Goal: Task Accomplishment & Management: Manage account settings

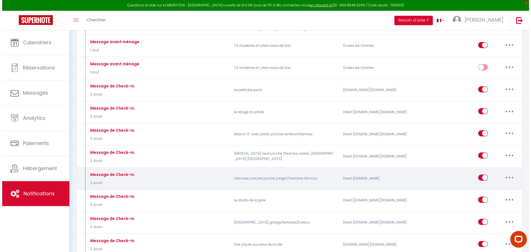
scroll to position [470, 0]
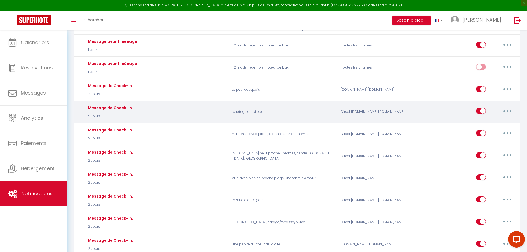
click at [510, 107] on button "button" at bounding box center [507, 111] width 15 height 9
click at [481, 120] on link "Editer" at bounding box center [493, 123] width 41 height 9
type input "Message de Check-in."
select select "2 Jours"
select select
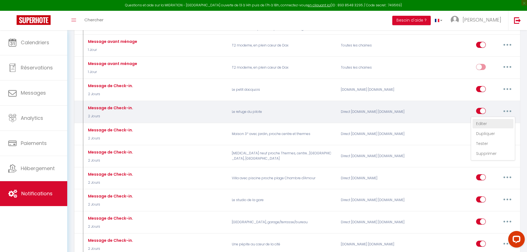
checkbox input "true"
checkbox input "false"
radio input "true"
type input "Message de Check-in."
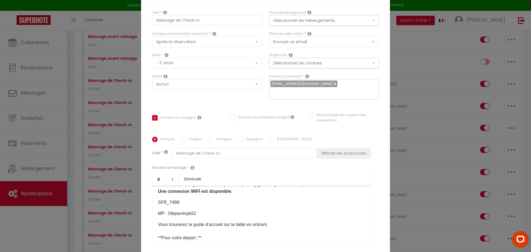
scroll to position [124, 0]
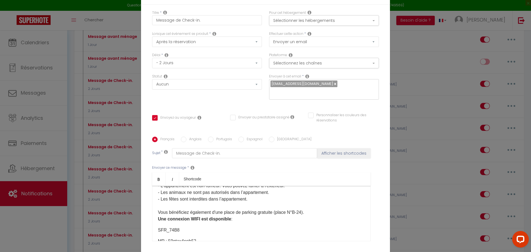
click at [155, 186] on div "​Bonjour [GUEST:FIRST_NAME]​, Voici quelques informations dont vous aurez besoi…" at bounding box center [261, 213] width 219 height 55
click at [182, 137] on input "Anglais" at bounding box center [184, 140] width 6 height 6
radio input "true"
checkbox input "true"
checkbox input "false"
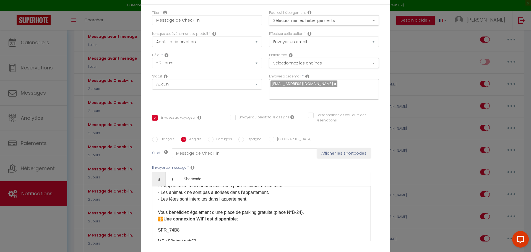
checkbox input "false"
type input "Check-in message."
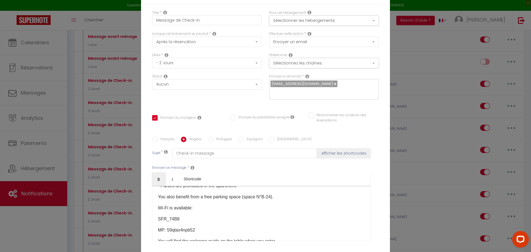
click at [155, 186] on div "​​Hello [GUEST:FIRST_NAME]​​, Here is some information you will need for your a…" at bounding box center [261, 213] width 219 height 55
click at [239, 137] on input "Espagnol" at bounding box center [242, 140] width 6 height 6
radio input "true"
checkbox input "true"
checkbox input "false"
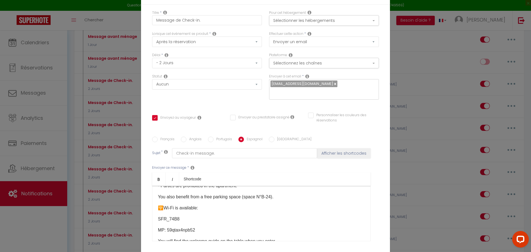
checkbox input "false"
click at [155, 186] on div "Hola [GUEST:FIRST_NAME]​, Aquí encontrará información que necesitará para su ll…" at bounding box center [261, 213] width 219 height 55
click at [152, 137] on input "Français" at bounding box center [155, 140] width 6 height 6
radio input "true"
checkbox input "true"
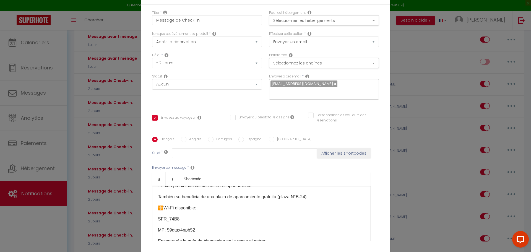
checkbox input "false"
type input "Message de Check-in."
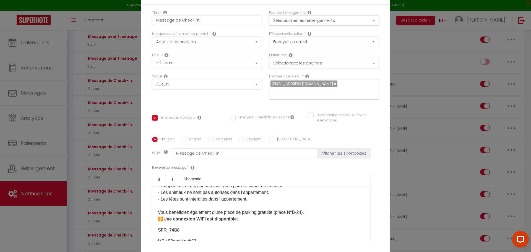
click at [182, 137] on input "Anglais" at bounding box center [184, 140] width 6 height 6
radio input "true"
checkbox input "true"
checkbox input "false"
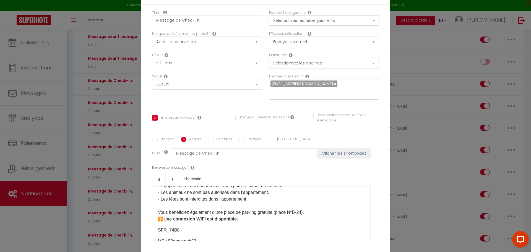
type input "Check-in message."
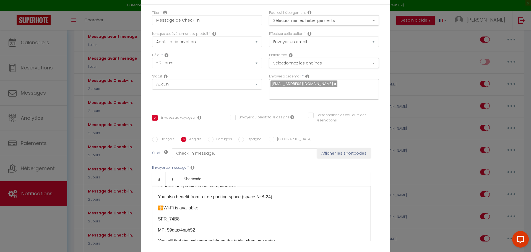
click at [239, 137] on input "Espagnol" at bounding box center [242, 140] width 6 height 6
radio input "true"
checkbox input "true"
checkbox input "false"
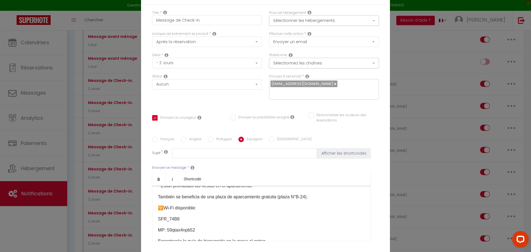
checkbox input "true"
checkbox input "false"
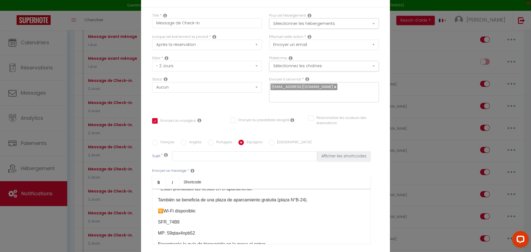
scroll to position [45, 0]
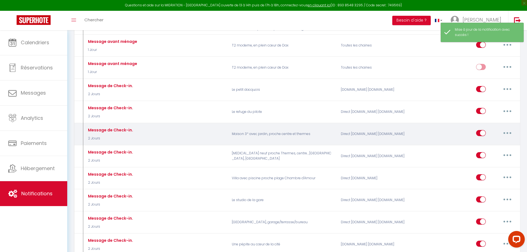
click at [505, 129] on button "button" at bounding box center [507, 133] width 15 height 9
click at [483, 141] on link "Editer" at bounding box center [493, 145] width 41 height 9
type input "Message de Check-in."
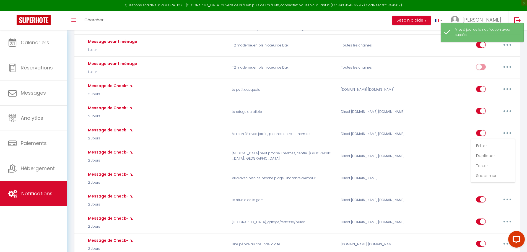
select select "2 Jours"
select select
checkbox input "true"
checkbox input "false"
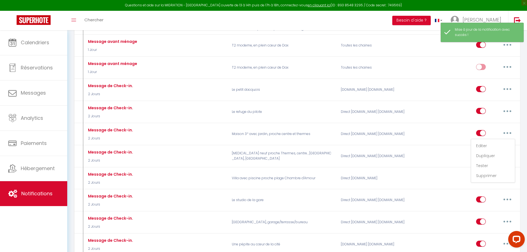
radio input "true"
type input "Message de Check-in."
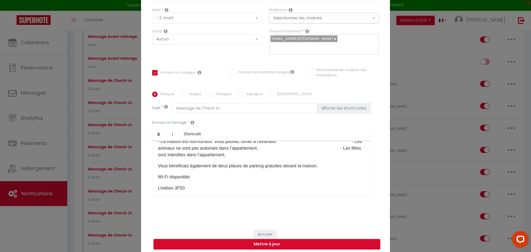
scroll to position [138, 0]
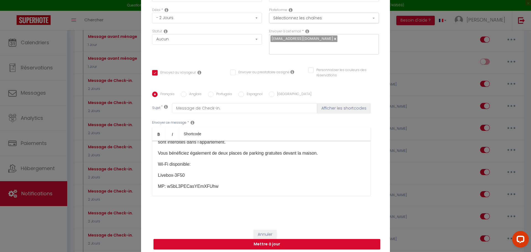
click at [154, 163] on div "​Bonjour [GUEST:FIRST_NAME]​, Voici quelques informations dont vous aurez besoi…" at bounding box center [261, 168] width 219 height 55
click at [183, 94] on input "Anglais" at bounding box center [184, 95] width 6 height 6
radio input "true"
checkbox input "true"
checkbox input "false"
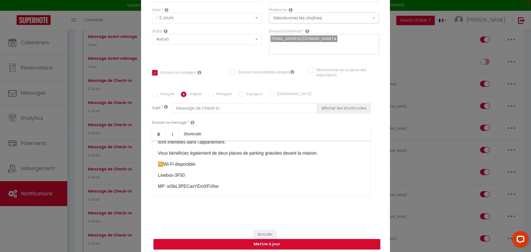
checkbox input "false"
type input "Check-in message."
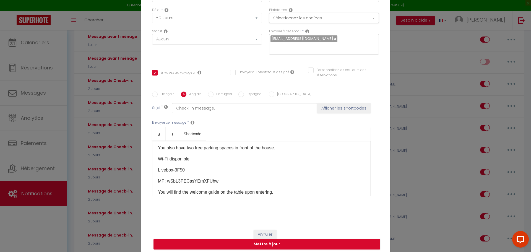
scroll to position [111, 0]
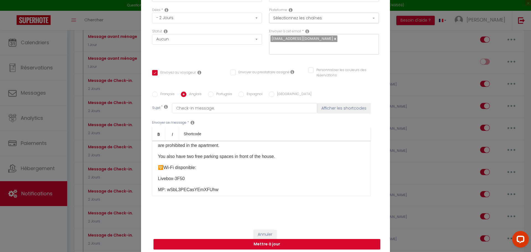
click at [239, 93] on input "Espagnol" at bounding box center [242, 95] width 6 height 6
radio input "true"
checkbox input "true"
checkbox input "false"
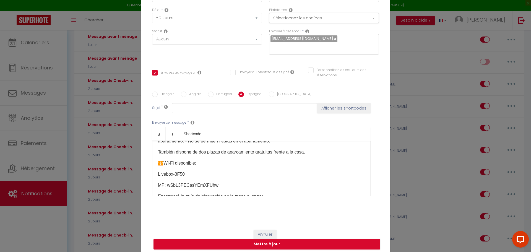
click at [181, 94] on input "Anglais" at bounding box center [184, 95] width 6 height 6
radio input "true"
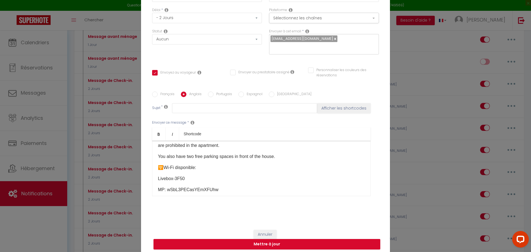
checkbox input "true"
checkbox input "false"
type input "Check-in message."
click at [153, 93] on input "Français" at bounding box center [155, 95] width 6 height 6
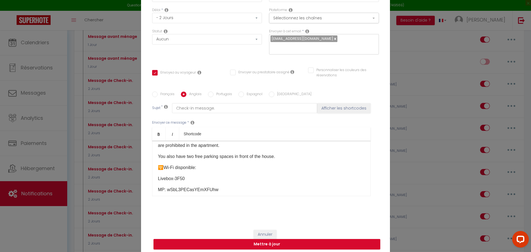
radio input "true"
checkbox input "true"
checkbox input "false"
type input "Message de Check-in."
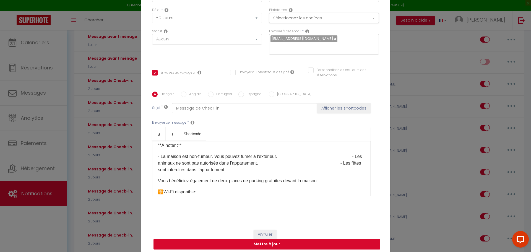
click at [259, 243] on button "Mettre à jour" at bounding box center [267, 244] width 227 height 11
checkbox input "true"
checkbox input "false"
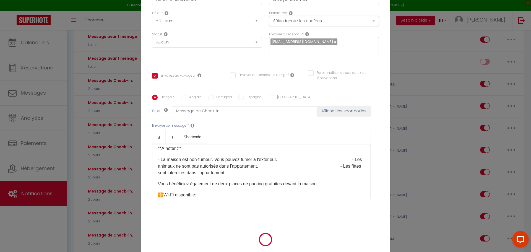
scroll to position [45, 0]
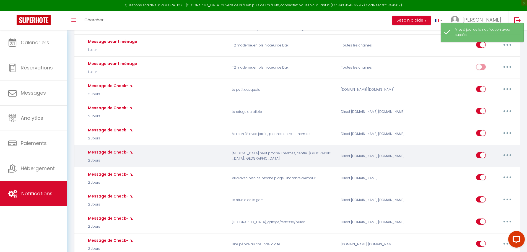
click at [506, 151] on button "button" at bounding box center [507, 155] width 15 height 9
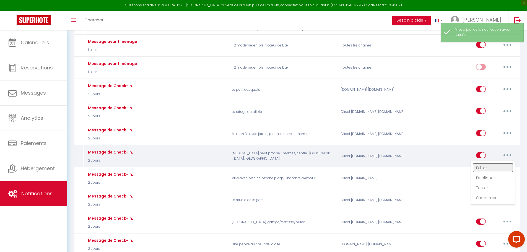
click at [477, 164] on link "Editer" at bounding box center [493, 167] width 41 height 9
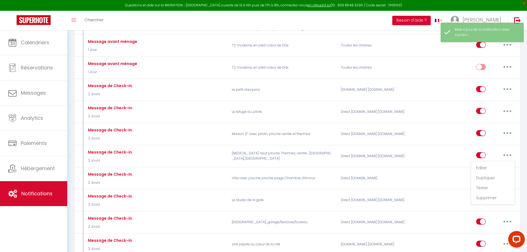
type input "Message de Check-in."
select select "2 Jours"
select select
checkbox input "true"
checkbox input "false"
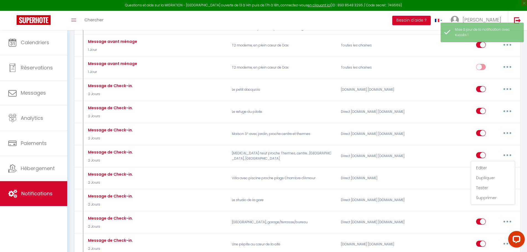
checkbox input "false"
radio input "true"
type input "Message de Check-in."
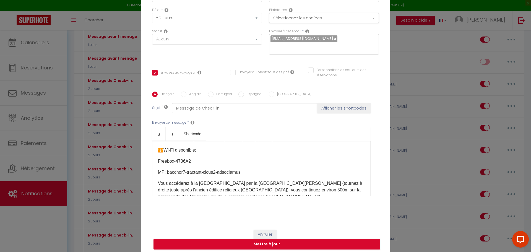
scroll to position [138, 0]
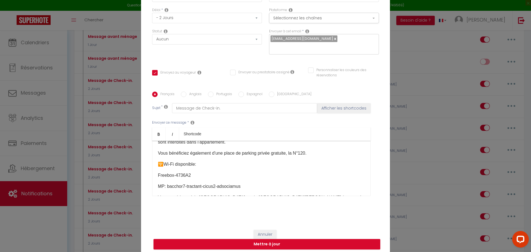
click at [182, 94] on input "Anglais" at bounding box center [184, 95] width 6 height 6
radio input "true"
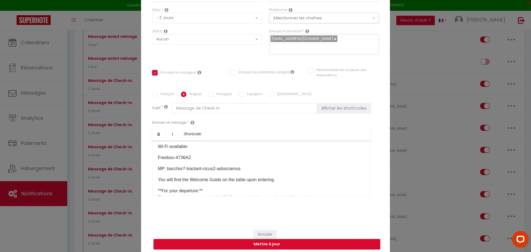
checkbox input "true"
checkbox input "false"
type input "Check-in message."
click at [240, 94] on input "Espagnol" at bounding box center [242, 95] width 6 height 6
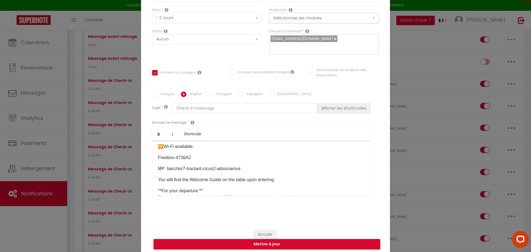
radio input "true"
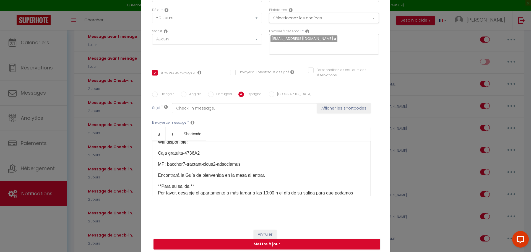
checkbox input "true"
checkbox input "false"
click at [260, 245] on button "Mettre à jour" at bounding box center [267, 244] width 227 height 11
checkbox input "true"
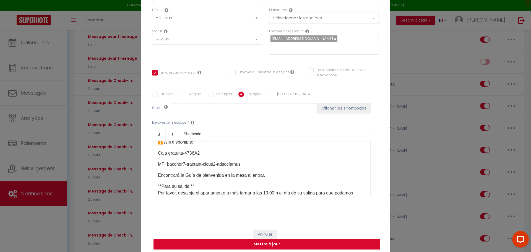
checkbox input "false"
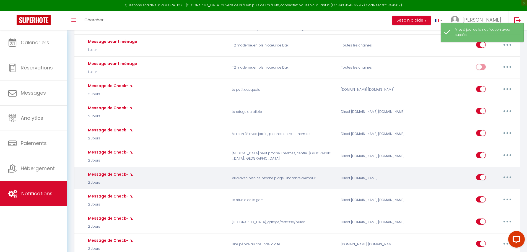
click at [504, 173] on button "button" at bounding box center [507, 177] width 15 height 9
click at [481, 187] on link "Editer" at bounding box center [493, 189] width 41 height 9
type input "Message de Check-in."
select select "2 Jours"
select select
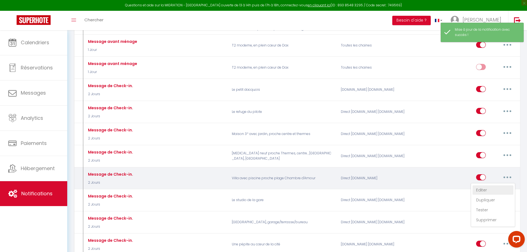
checkbox input "true"
checkbox input "false"
radio input "true"
type input "Message de Check-in."
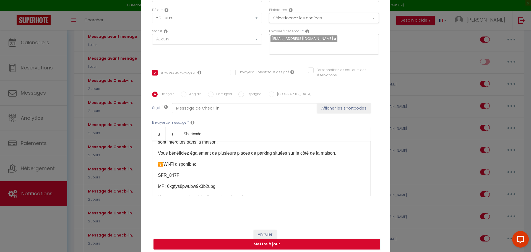
click at [182, 93] on input "Anglais" at bounding box center [184, 95] width 6 height 6
radio input "true"
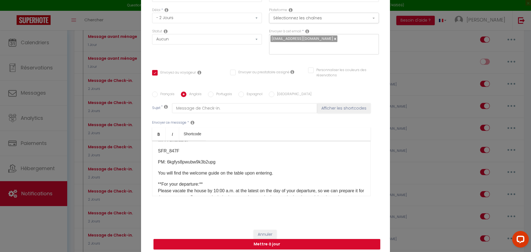
checkbox input "true"
checkbox input "false"
type input "Check-in message."
click at [239, 94] on input "Espagnol" at bounding box center [242, 95] width 6 height 6
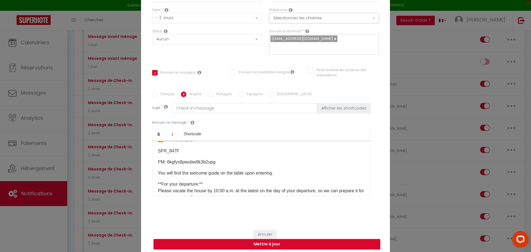
radio input "true"
checkbox input "true"
checkbox input "false"
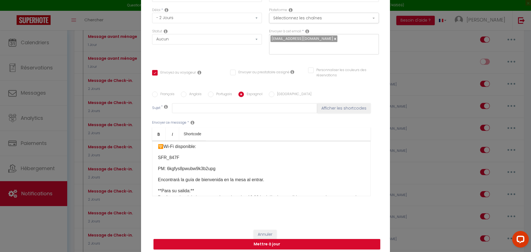
click at [183, 94] on input "Anglais" at bounding box center [184, 95] width 6 height 6
radio input "true"
checkbox input "true"
checkbox input "false"
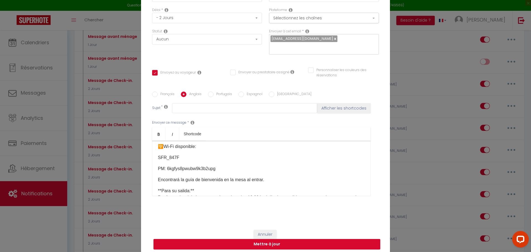
type input "Check-in message."
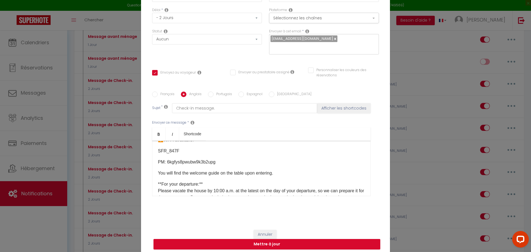
click at [155, 93] on input "Français" at bounding box center [155, 95] width 6 height 6
radio input "true"
checkbox input "true"
checkbox input "false"
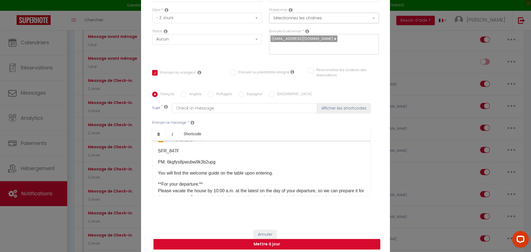
type input "Message de Check-in."
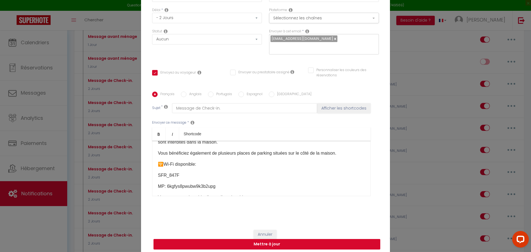
click at [267, 242] on button "Mettre à jour" at bounding box center [267, 244] width 227 height 11
checkbox input "true"
checkbox input "false"
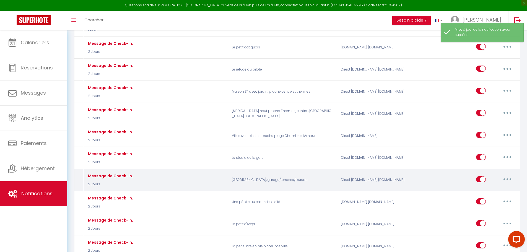
scroll to position [526, 0]
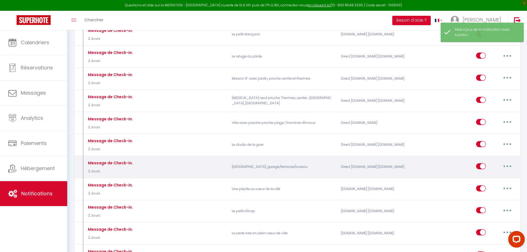
click at [506, 162] on button "button" at bounding box center [507, 166] width 15 height 9
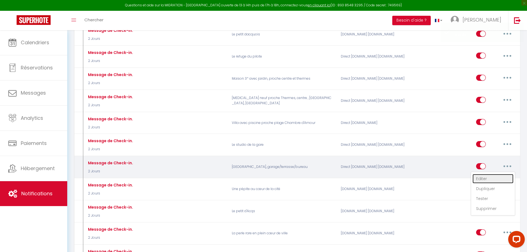
click at [482, 175] on link "Editer" at bounding box center [493, 178] width 41 height 9
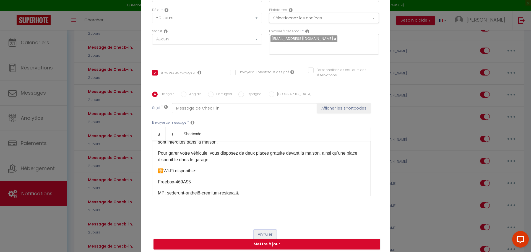
click at [268, 234] on button "Annuler" at bounding box center [265, 234] width 23 height 9
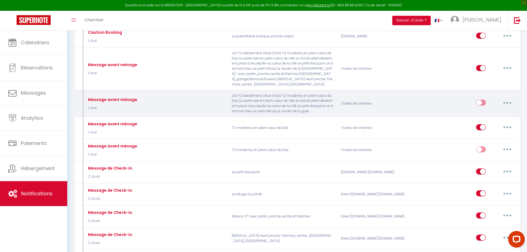
scroll to position [387, 0]
